Goal: Task Accomplishment & Management: Manage account settings

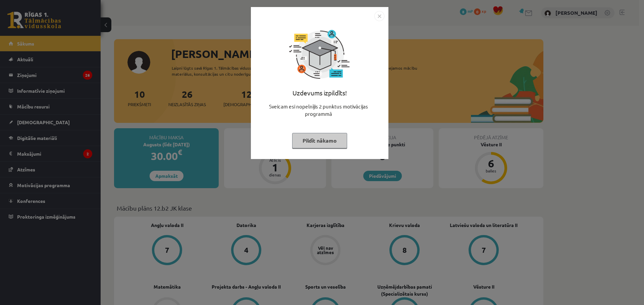
click at [377, 16] on img "Close" at bounding box center [379, 16] width 10 height 10
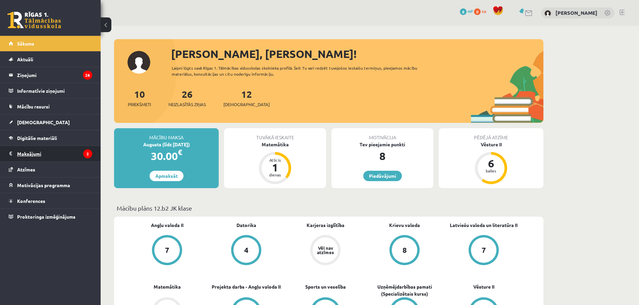
click at [37, 154] on legend "Maksājumi 2" at bounding box center [54, 153] width 75 height 15
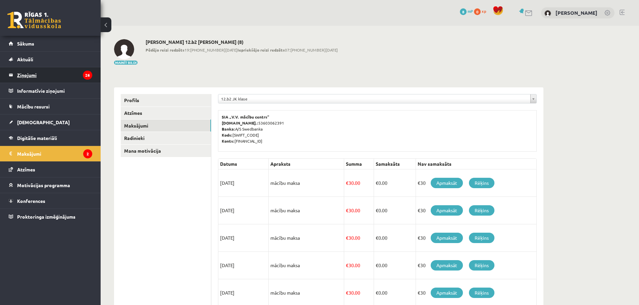
click at [15, 75] on link "Ziņojumi 26" at bounding box center [50, 74] width 83 height 15
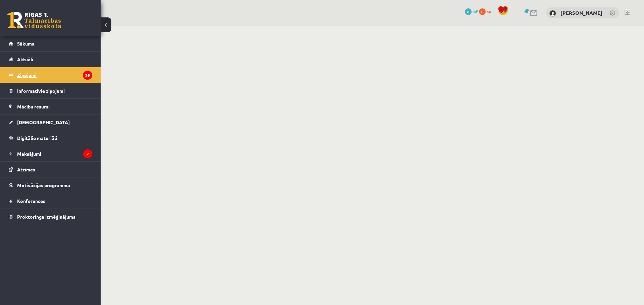
click at [22, 75] on legend "Ziņojumi 26" at bounding box center [54, 74] width 75 height 15
click at [30, 42] on span "Sākums" at bounding box center [25, 44] width 17 height 6
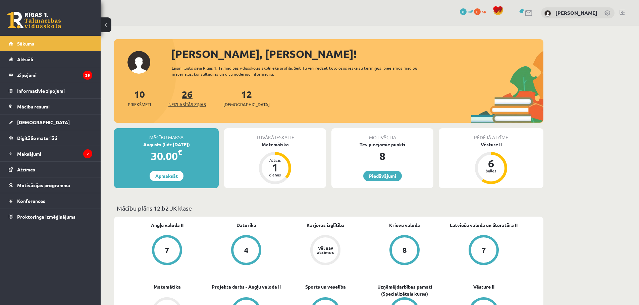
click at [187, 98] on link "26 Neizlasītās ziņas" at bounding box center [187, 98] width 38 height 20
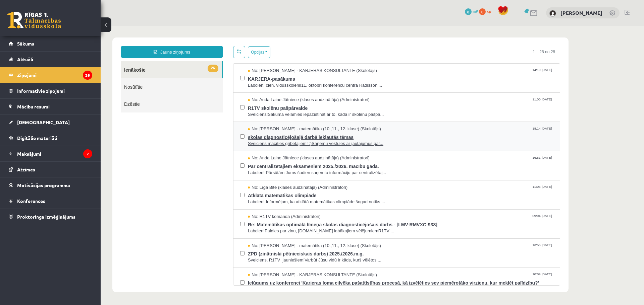
click at [345, 137] on span "skolas diagnosticējošajā darbā iekļautās tēmas" at bounding box center [400, 136] width 305 height 8
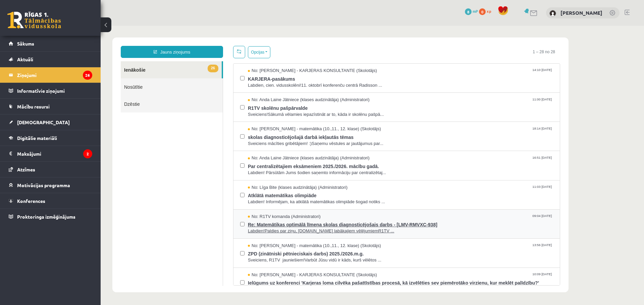
click at [326, 218] on div "No: R1TV komanda (Administratori) 09:04 03/10/2025" at bounding box center [400, 217] width 305 height 6
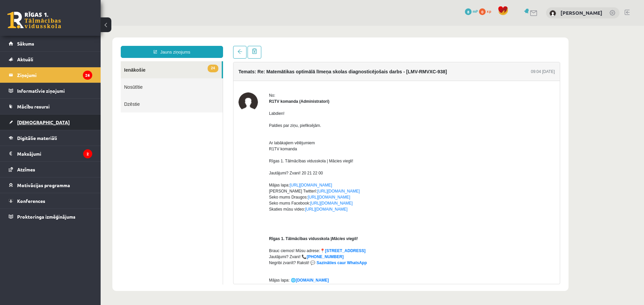
click at [37, 123] on span "[DEMOGRAPHIC_DATA]" at bounding box center [43, 122] width 53 height 6
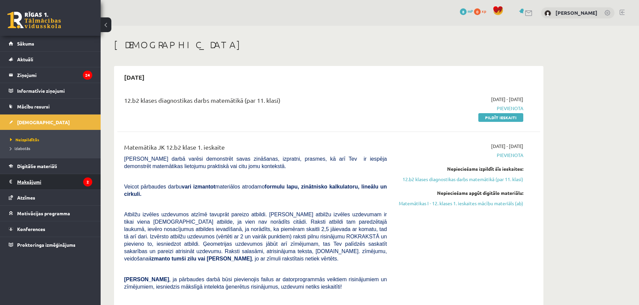
click at [28, 184] on legend "Maksājumi 2" at bounding box center [54, 181] width 75 height 15
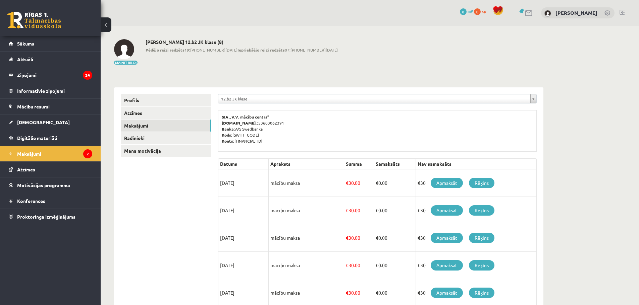
scroll to position [67, 0]
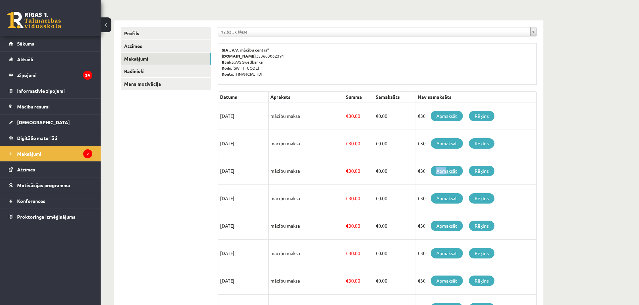
drag, startPoint x: 446, startPoint y: 165, endPoint x: 446, endPoint y: 170, distance: 5.0
click at [446, 170] on td "€30 Apmaksāt Rēķins" at bounding box center [475, 171] width 121 height 27
click at [576, 150] on div "**********" at bounding box center [370, 192] width 538 height 466
click at [36, 121] on span "[DEMOGRAPHIC_DATA]" at bounding box center [43, 122] width 53 height 6
